Goal: Navigation & Orientation: Find specific page/section

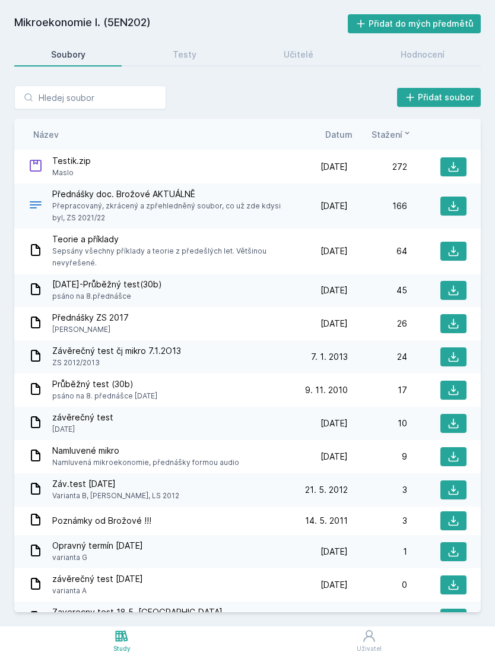
click at [199, 55] on link "Testy" at bounding box center [184, 55] width 97 height 24
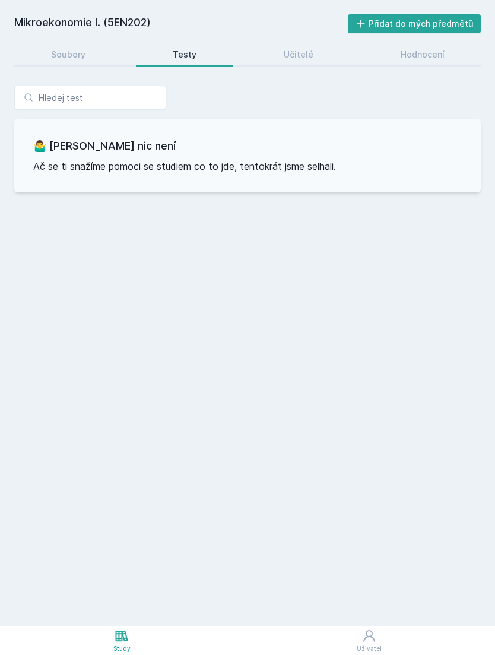
click at [277, 53] on link "Učitelé" at bounding box center [298, 55] width 103 height 24
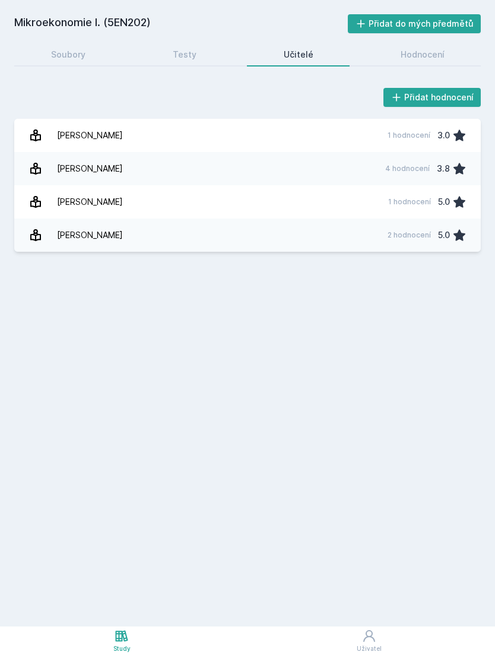
click at [275, 168] on link "Máslo [PERSON_NAME] 4 hodnocení 3.8" at bounding box center [247, 168] width 467 height 33
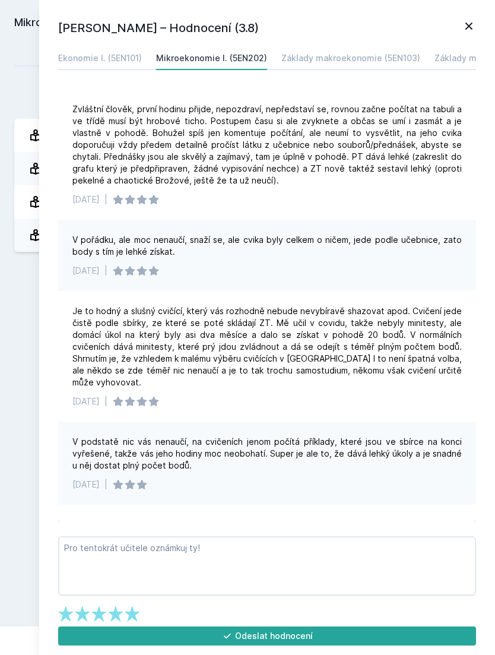
click at [468, 31] on icon at bounding box center [469, 26] width 14 height 14
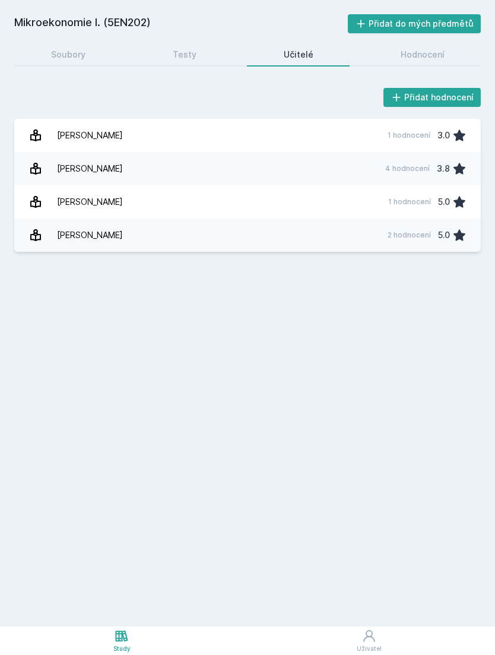
click at [417, 65] on link "Hodnocení" at bounding box center [422, 55] width 117 height 24
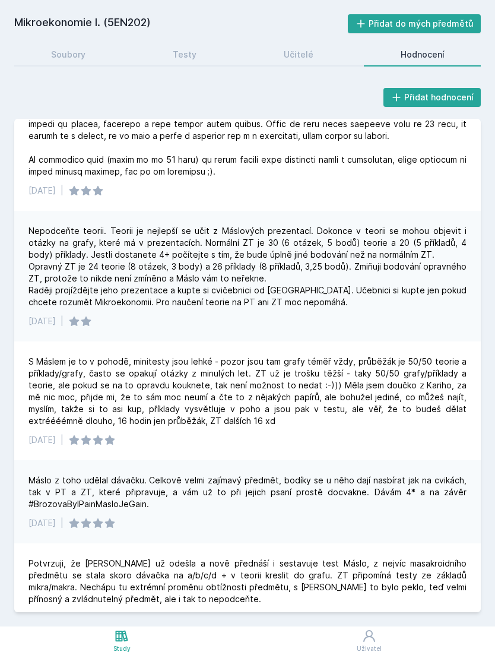
scroll to position [110, 0]
